Goal: Find specific page/section: Find specific page/section

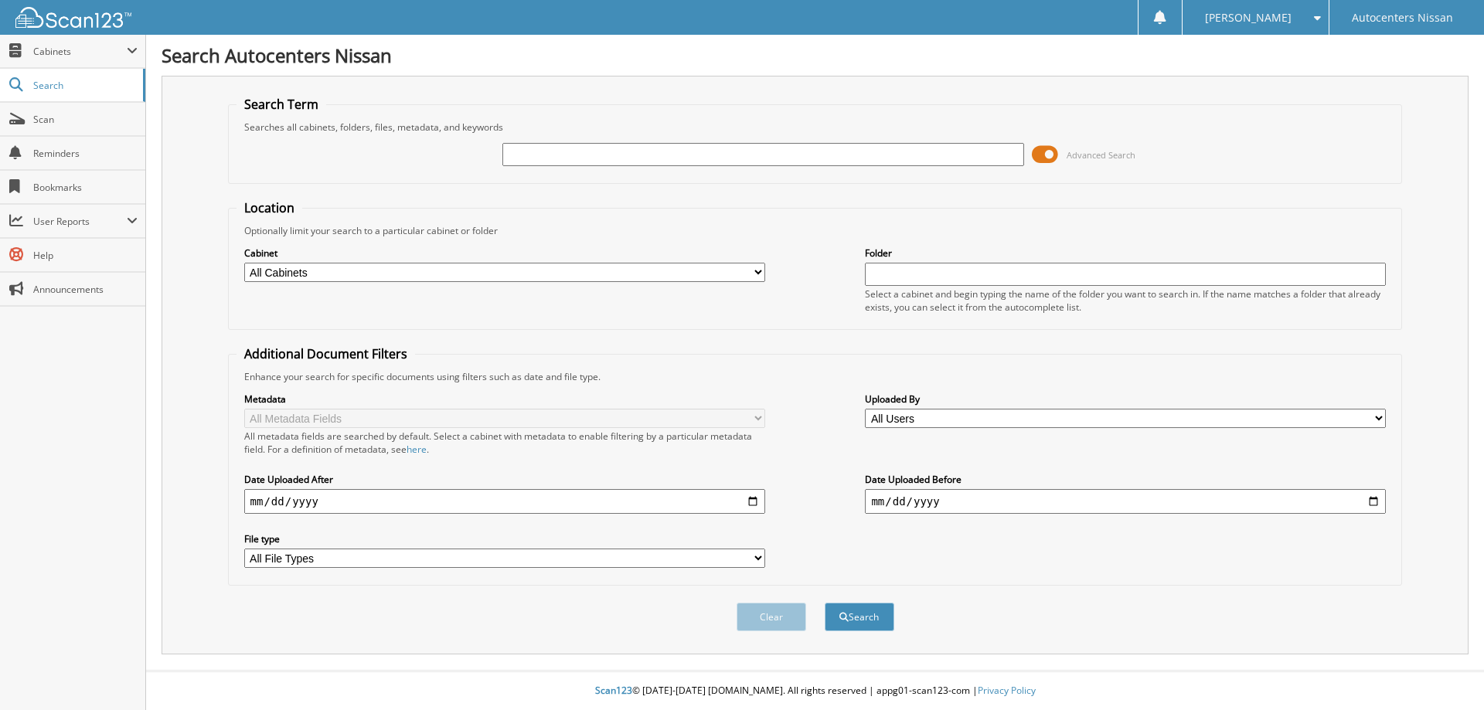
click at [716, 159] on input "text" at bounding box center [762, 154] width 521 height 23
type input "252621"
click at [825, 603] on button "Search" at bounding box center [860, 617] width 70 height 29
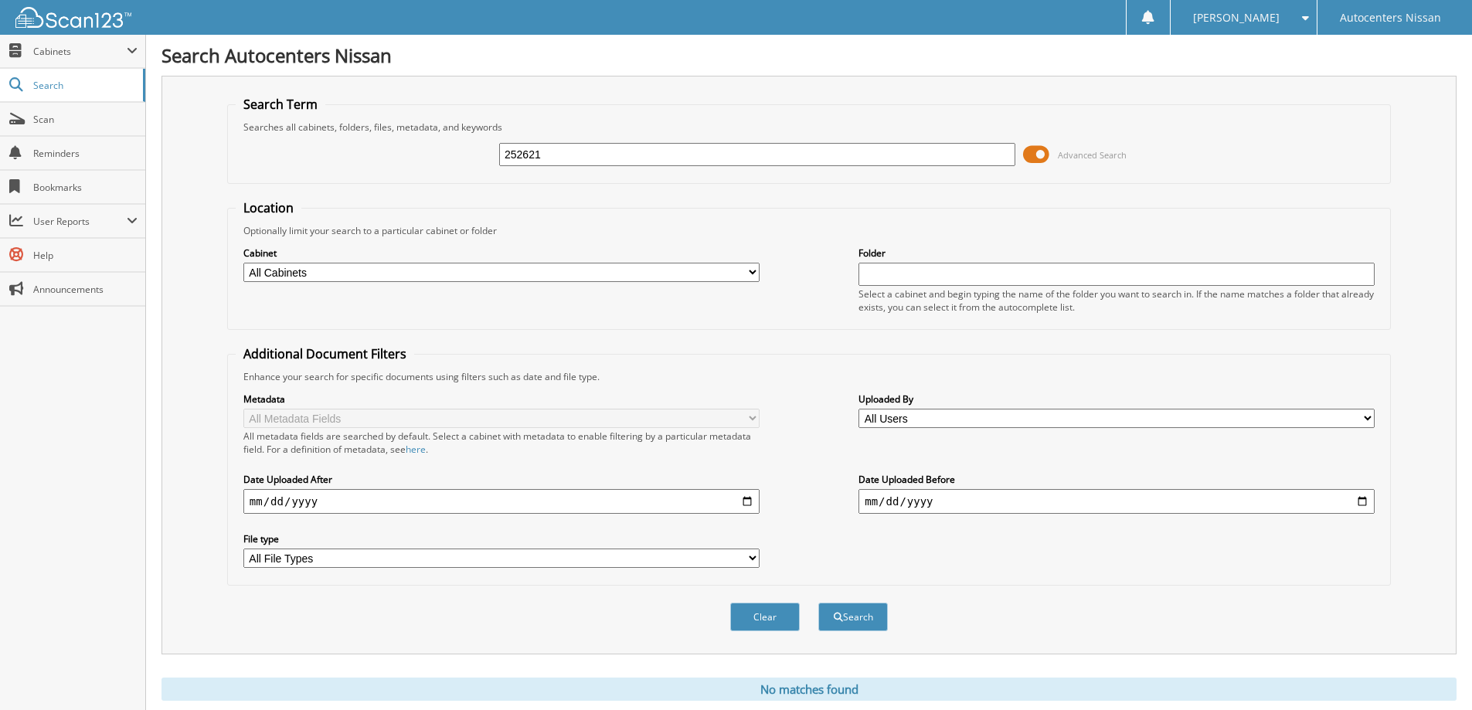
scroll to position [46, 0]
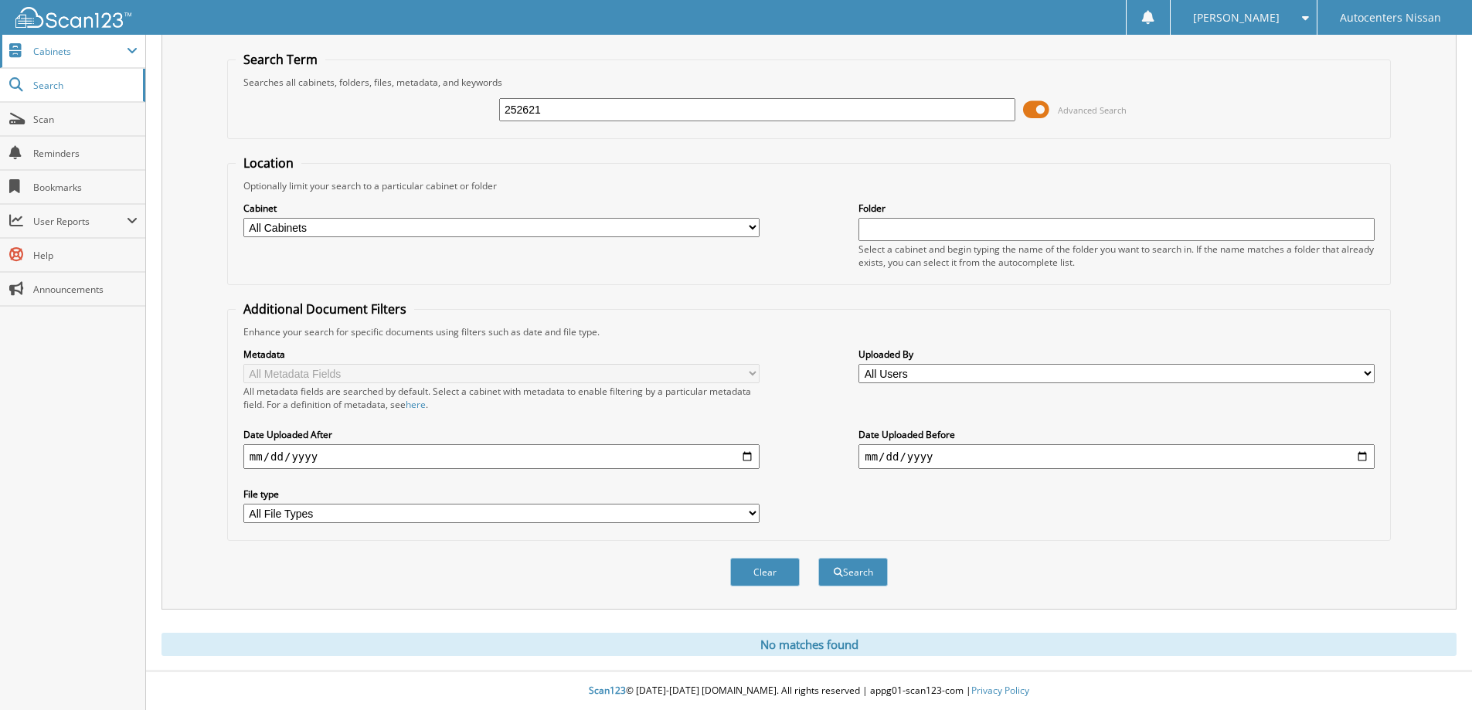
click at [63, 46] on span "Cabinets" at bounding box center [80, 51] width 94 height 13
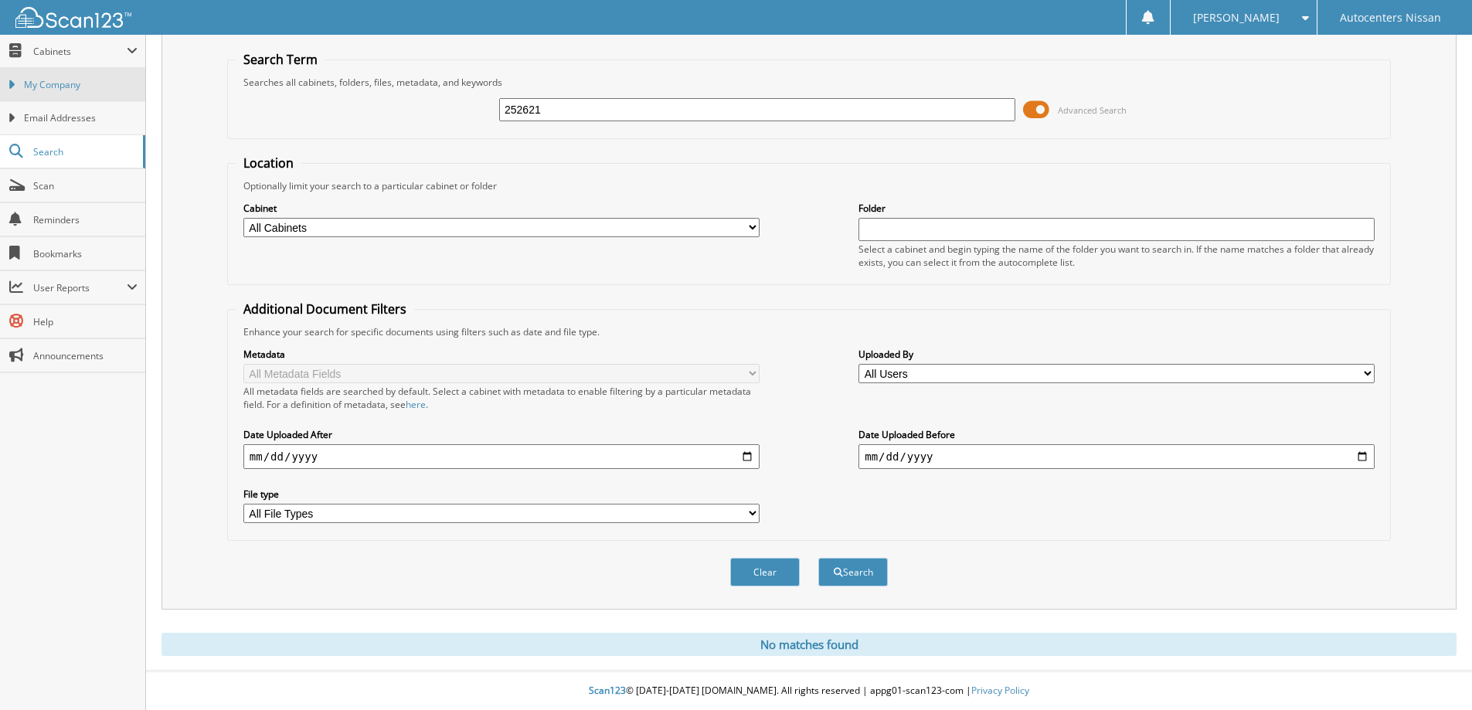
click at [59, 73] on link "My Company" at bounding box center [72, 84] width 145 height 33
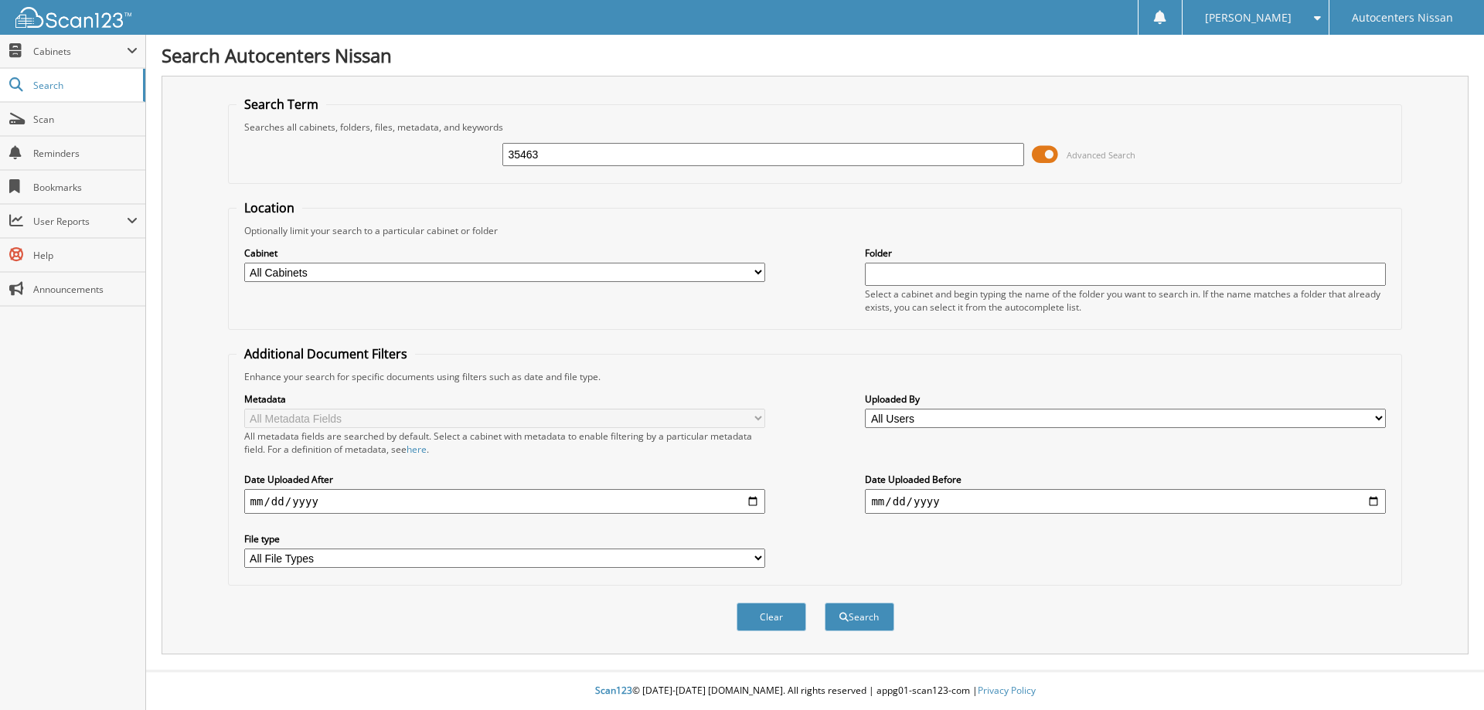
type input "35463"
click at [825, 603] on button "Search" at bounding box center [860, 617] width 70 height 29
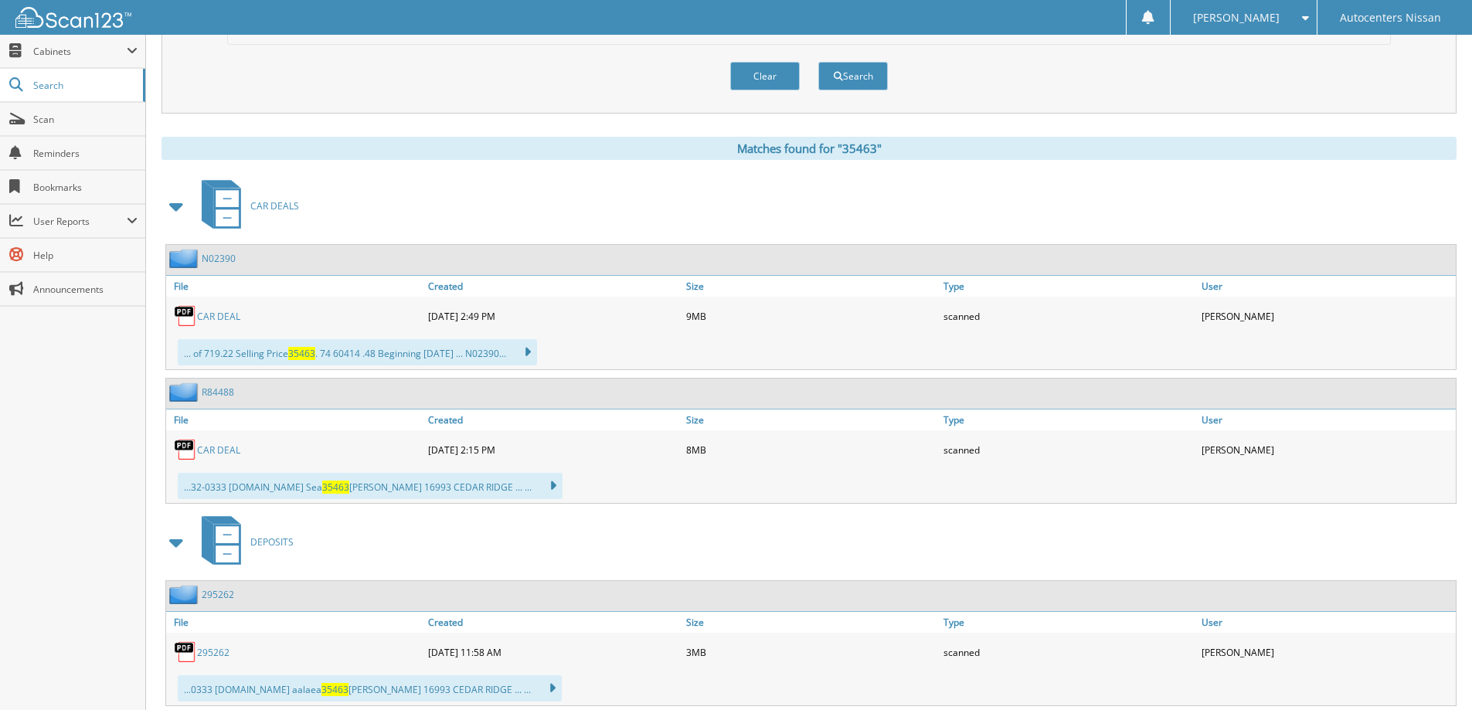
scroll to position [584, 0]
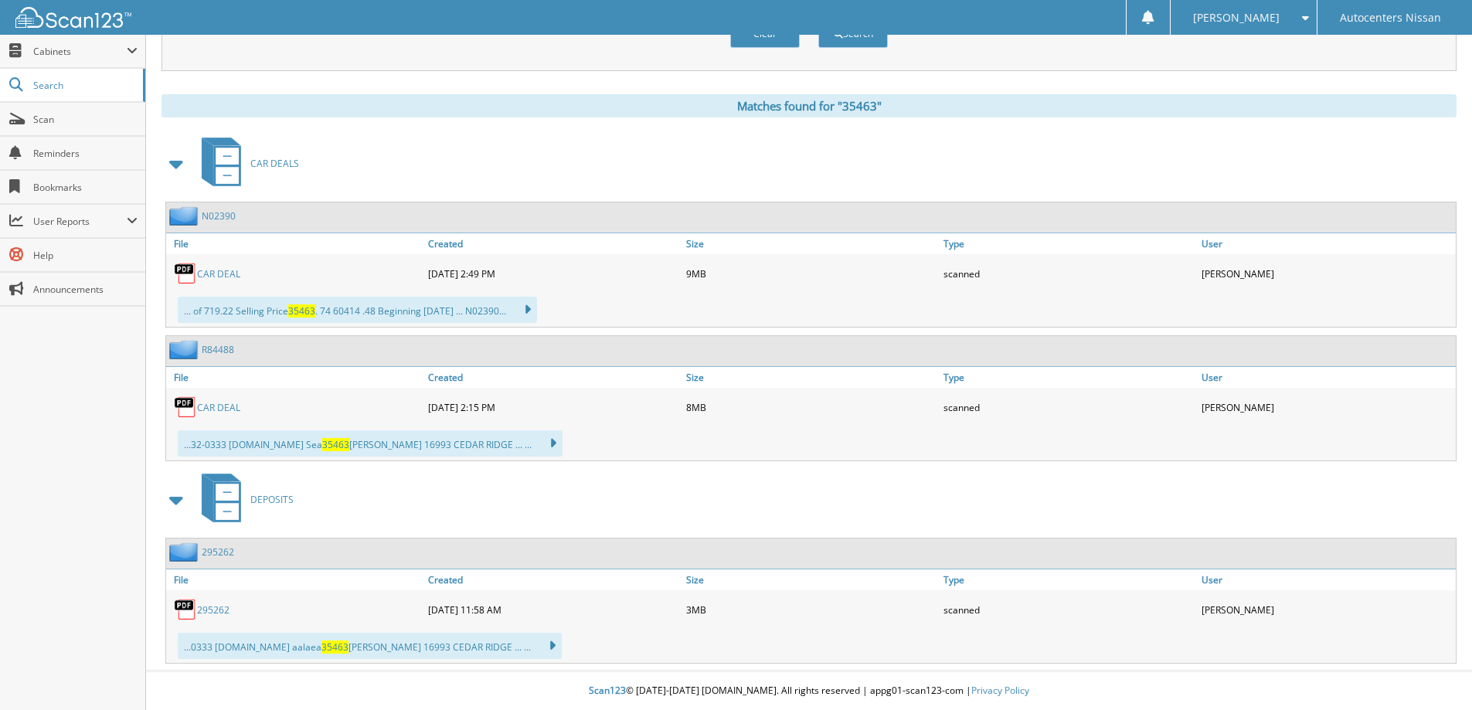
click at [204, 609] on link "295262" at bounding box center [213, 610] width 32 height 13
click at [66, 53] on span "Cabinets" at bounding box center [80, 51] width 94 height 13
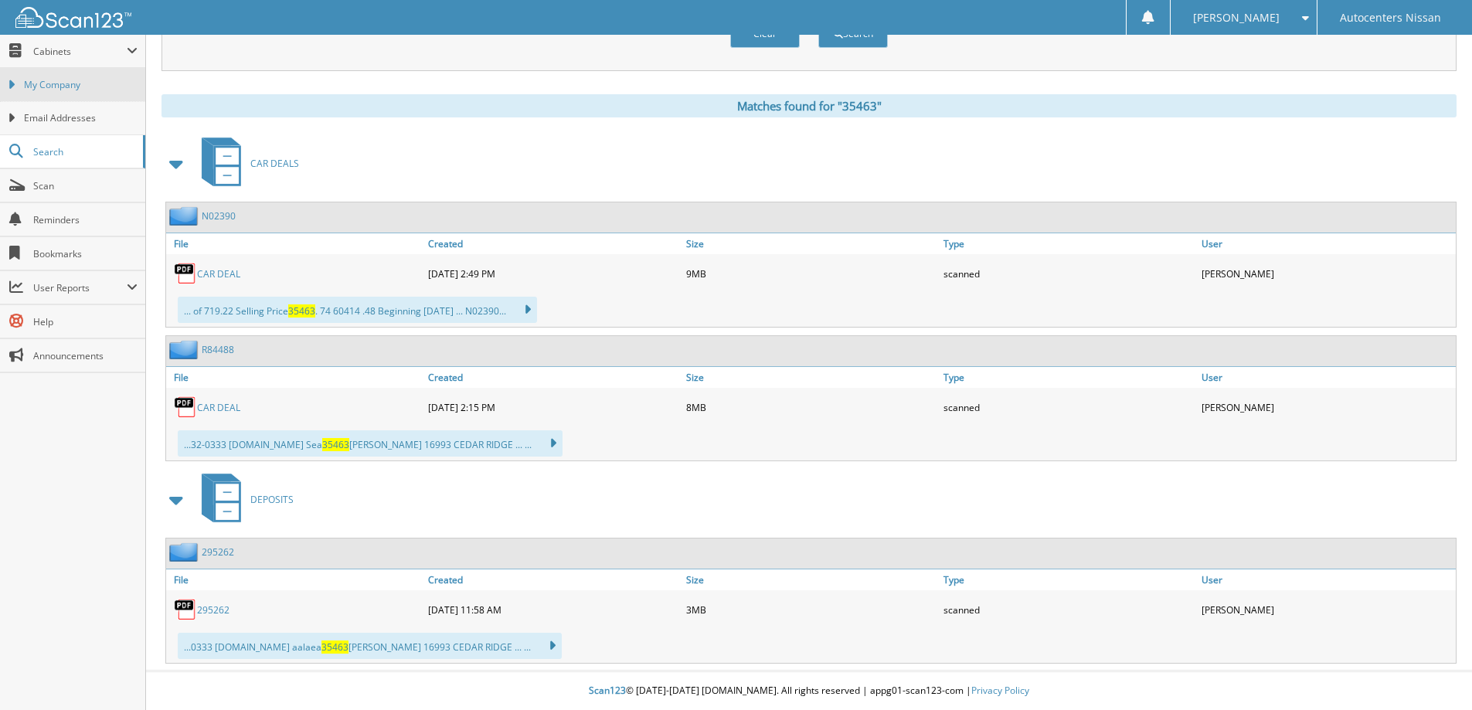
click at [65, 80] on span "My Company" at bounding box center [81, 85] width 114 height 14
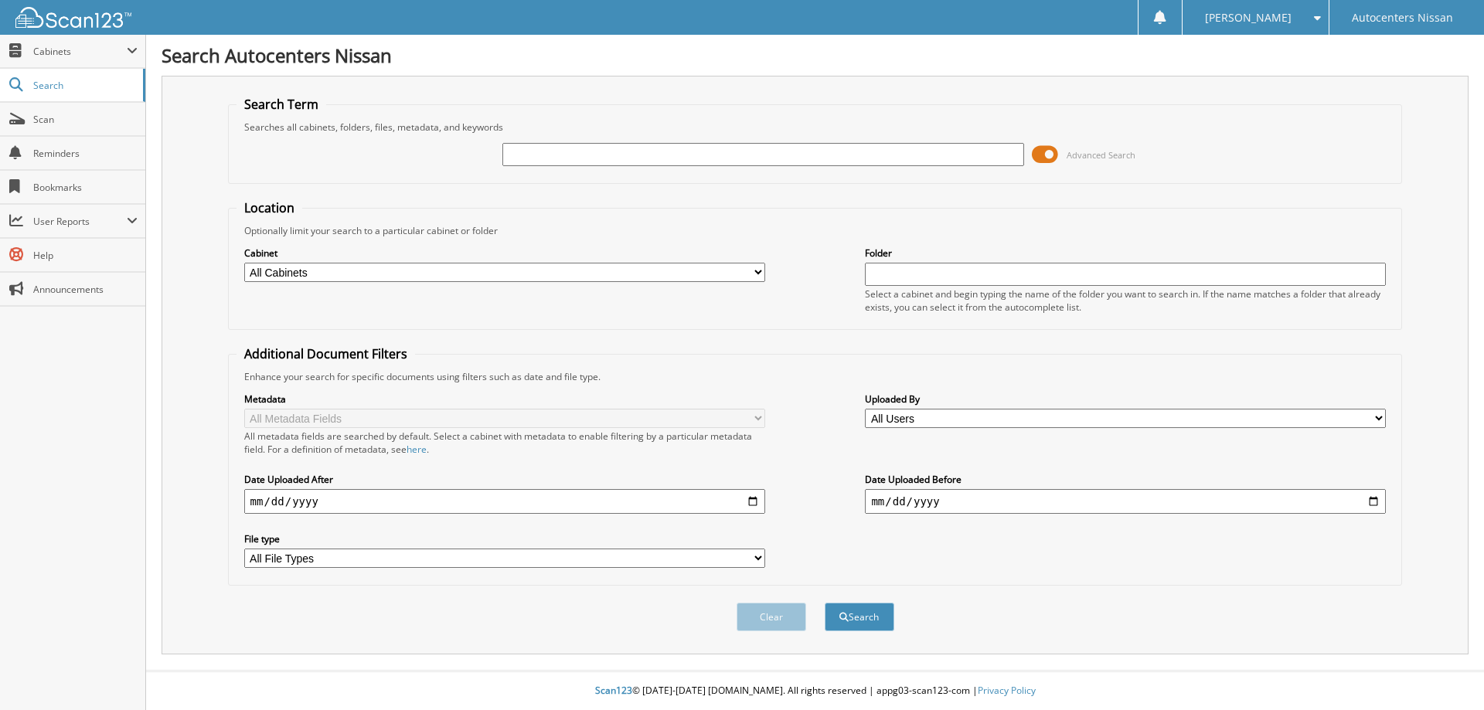
click at [543, 155] on input "text" at bounding box center [762, 154] width 521 height 23
type input "35631"
click at [825, 603] on button "Search" at bounding box center [860, 617] width 70 height 29
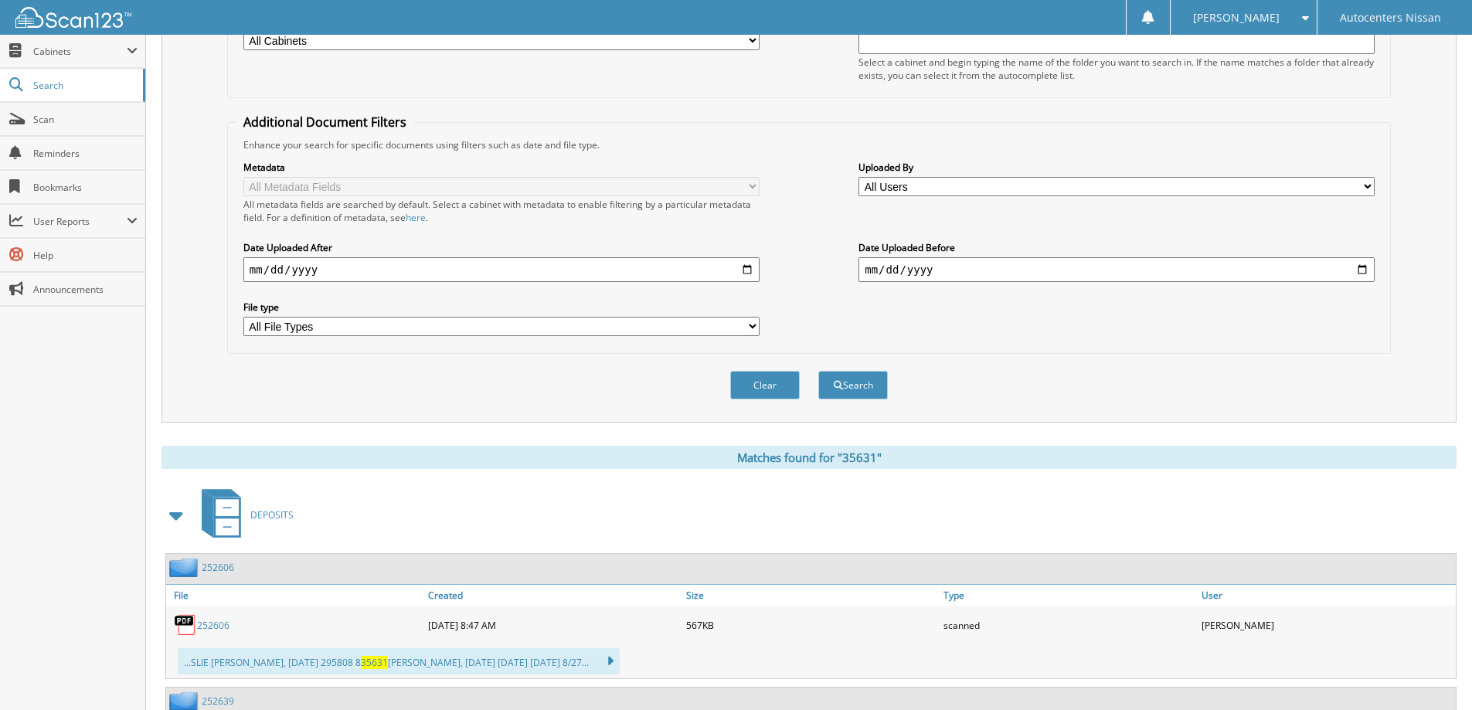
scroll to position [541, 0]
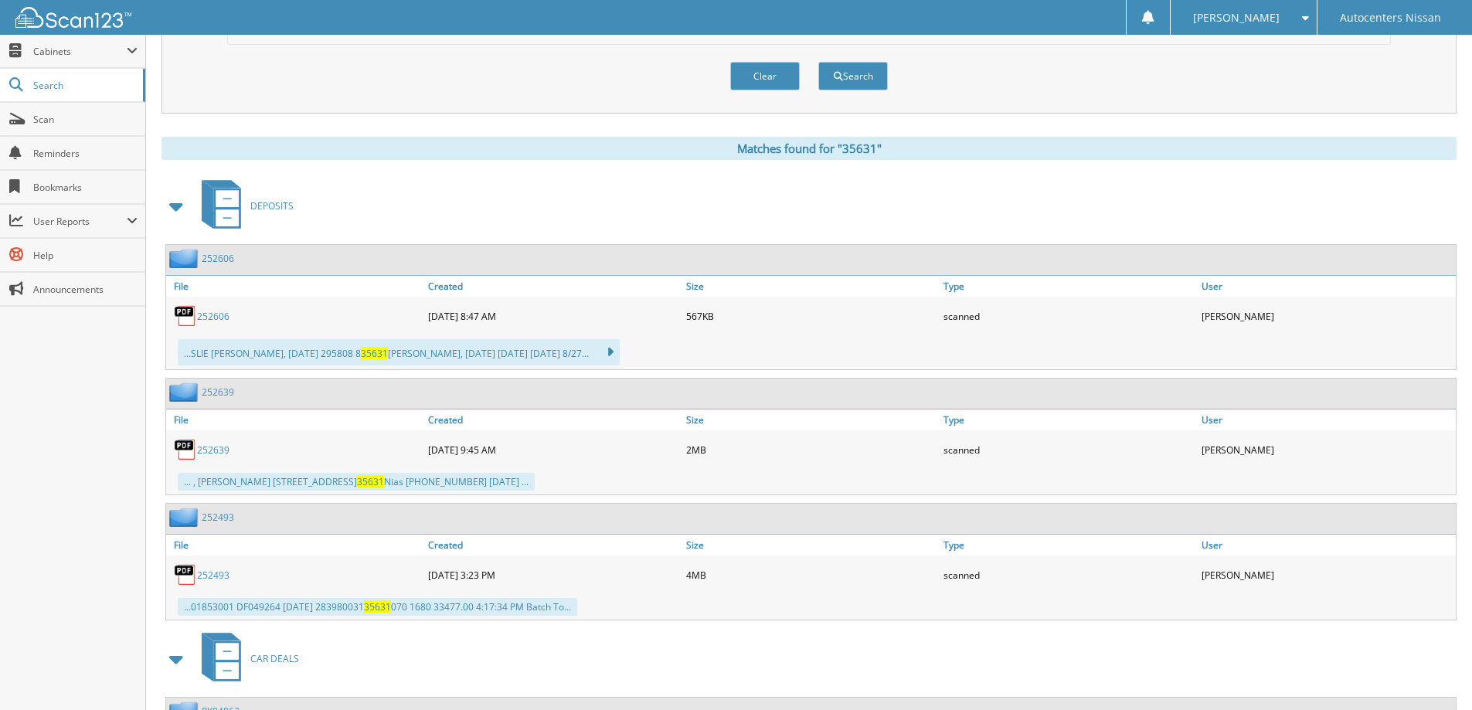
click at [213, 262] on link "252606" at bounding box center [218, 258] width 32 height 13
